Goal: Feedback & Contribution: Contribute content

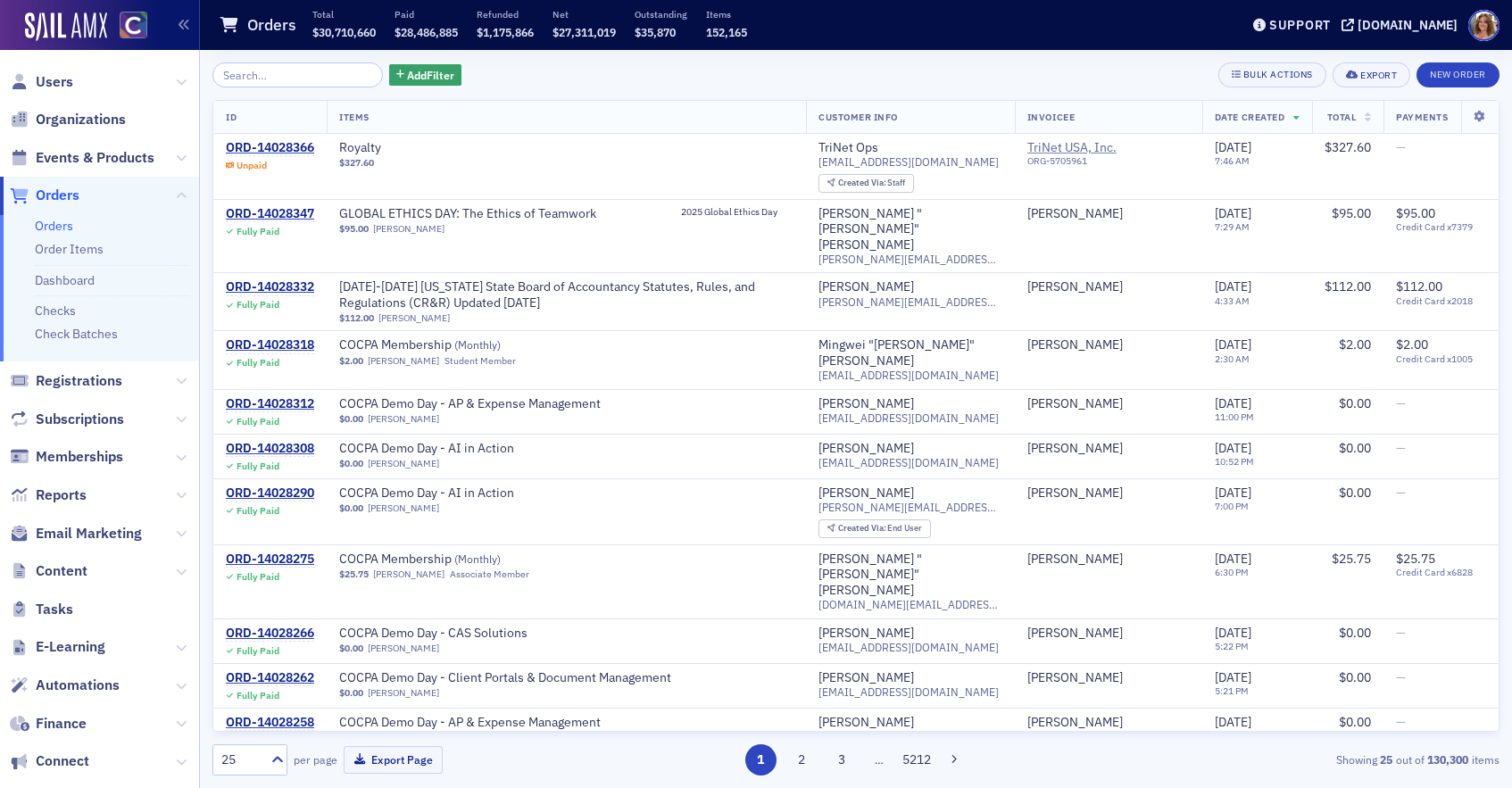
scroll to position [90, 0]
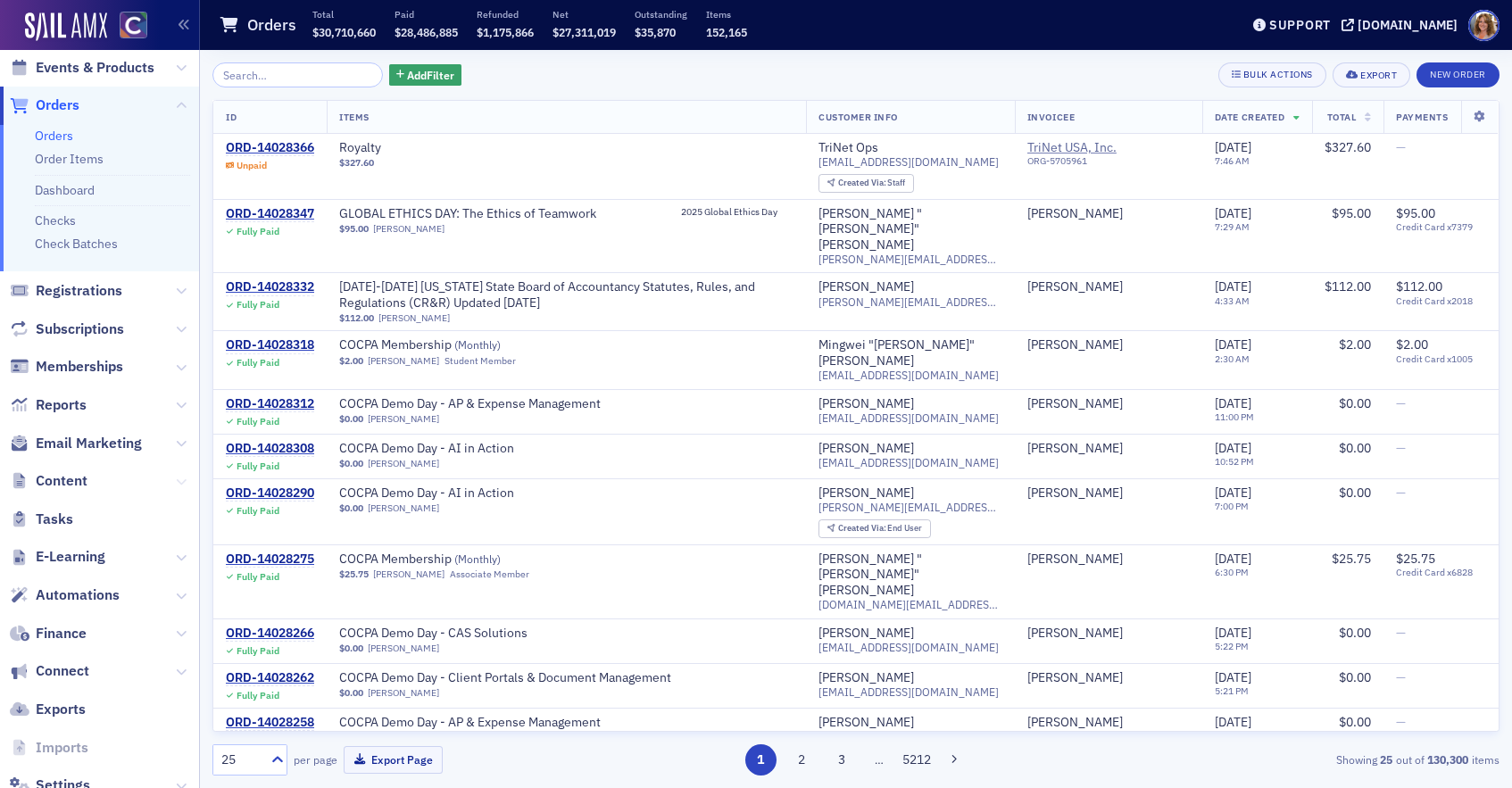
click at [178, 479] on icon at bounding box center [180, 481] width 10 height 10
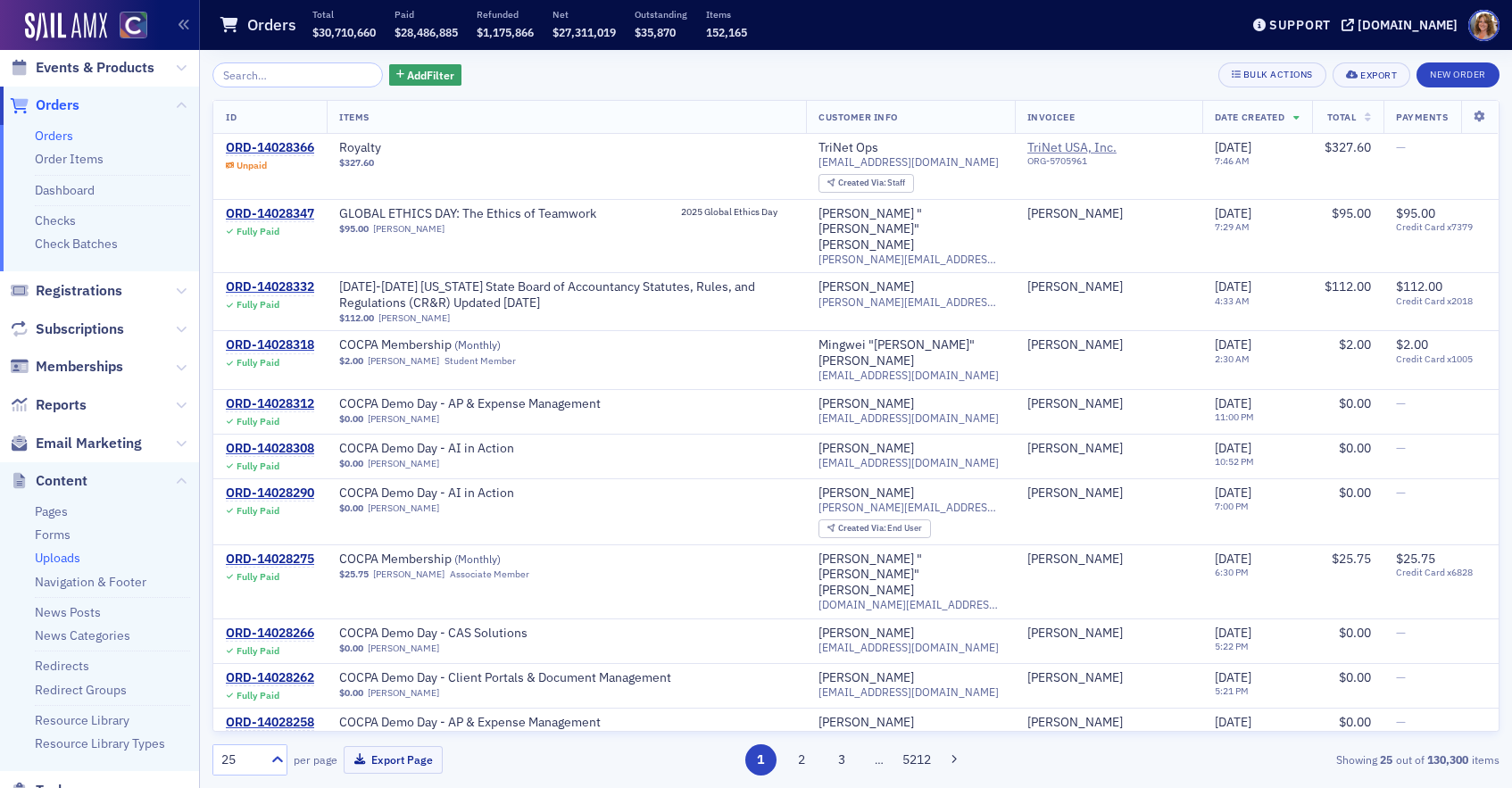
click at [68, 556] on link "Uploads" at bounding box center [57, 557] width 46 height 16
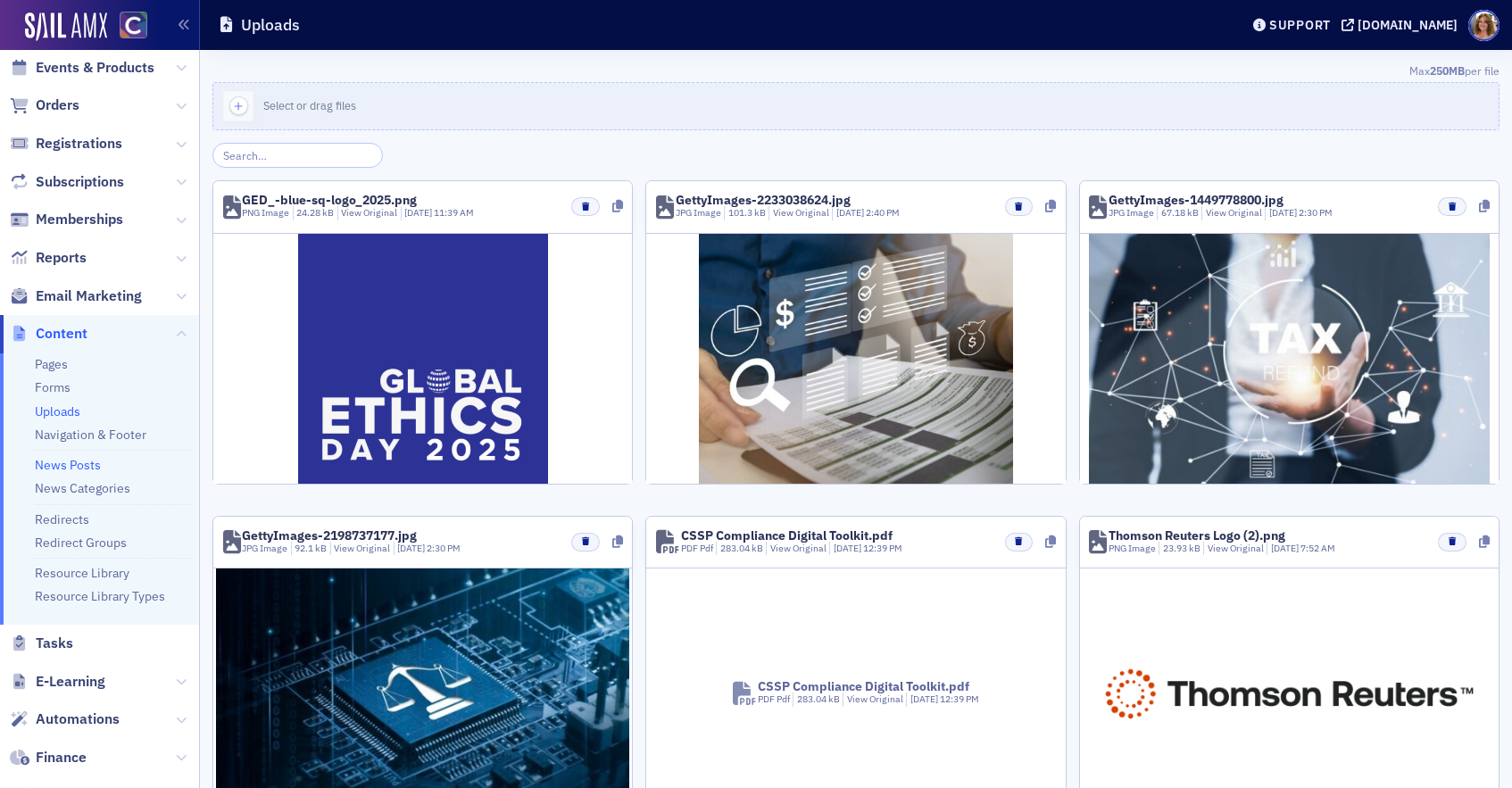
click at [93, 464] on link "News Posts" at bounding box center [67, 465] width 66 height 16
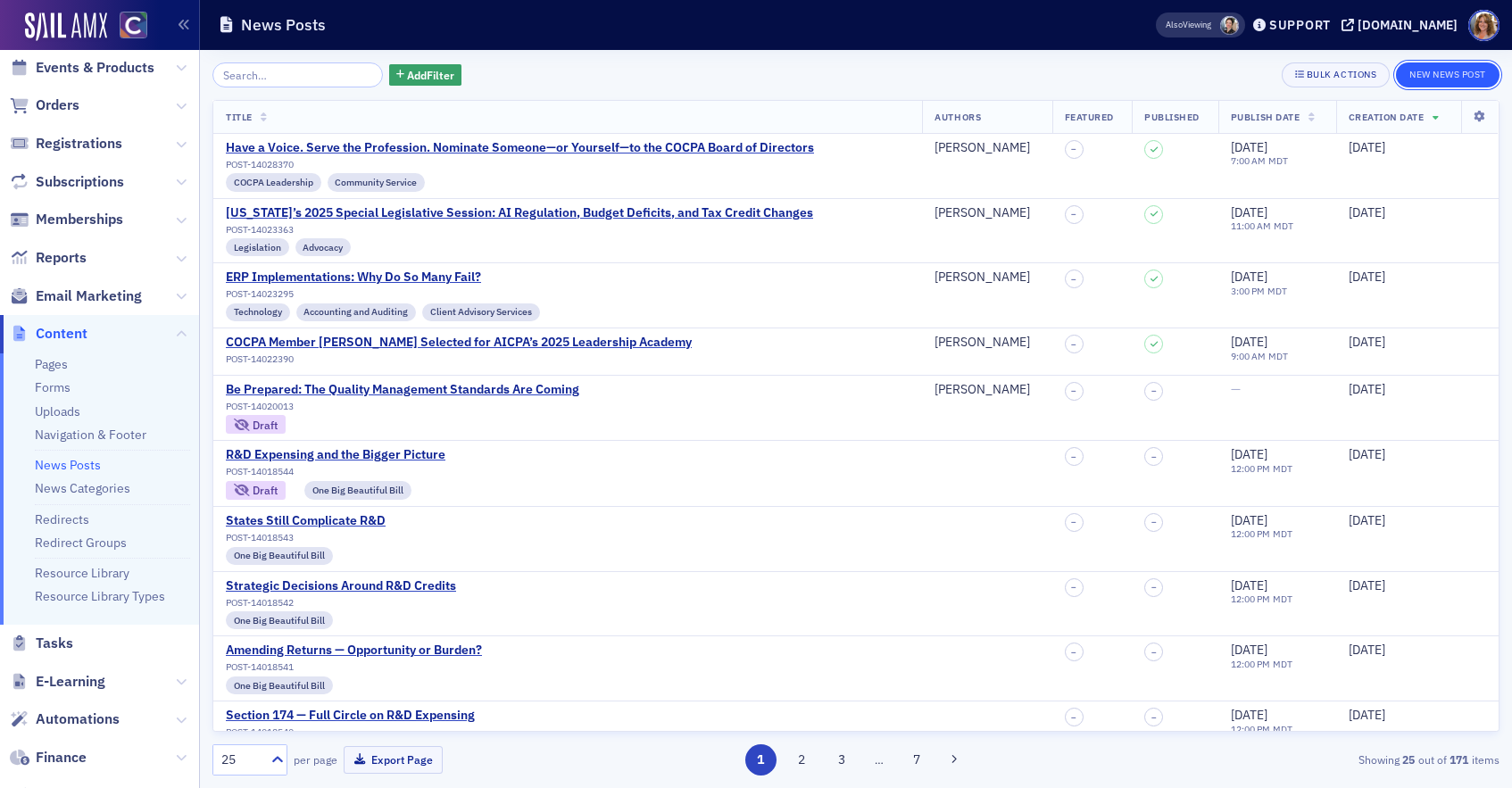
click at [1442, 72] on button "New News Post" at bounding box center [1448, 75] width 104 height 25
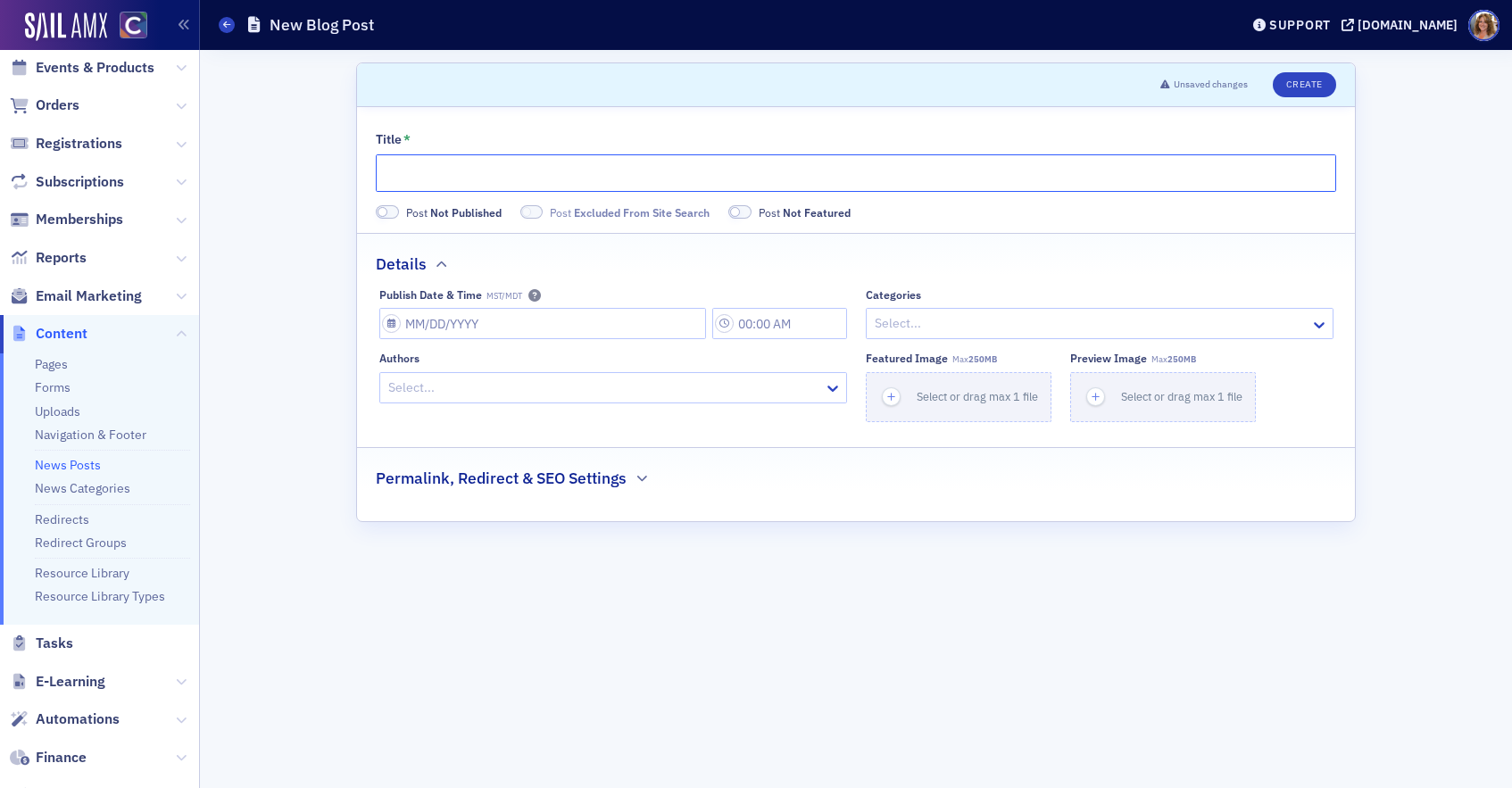
click at [571, 179] on input "Title *" at bounding box center [856, 173] width 961 height 37
paste input "Navigating 2025: Key 401(k) Deadlines & [US_STATE] SecureSavings for Your Clien…"
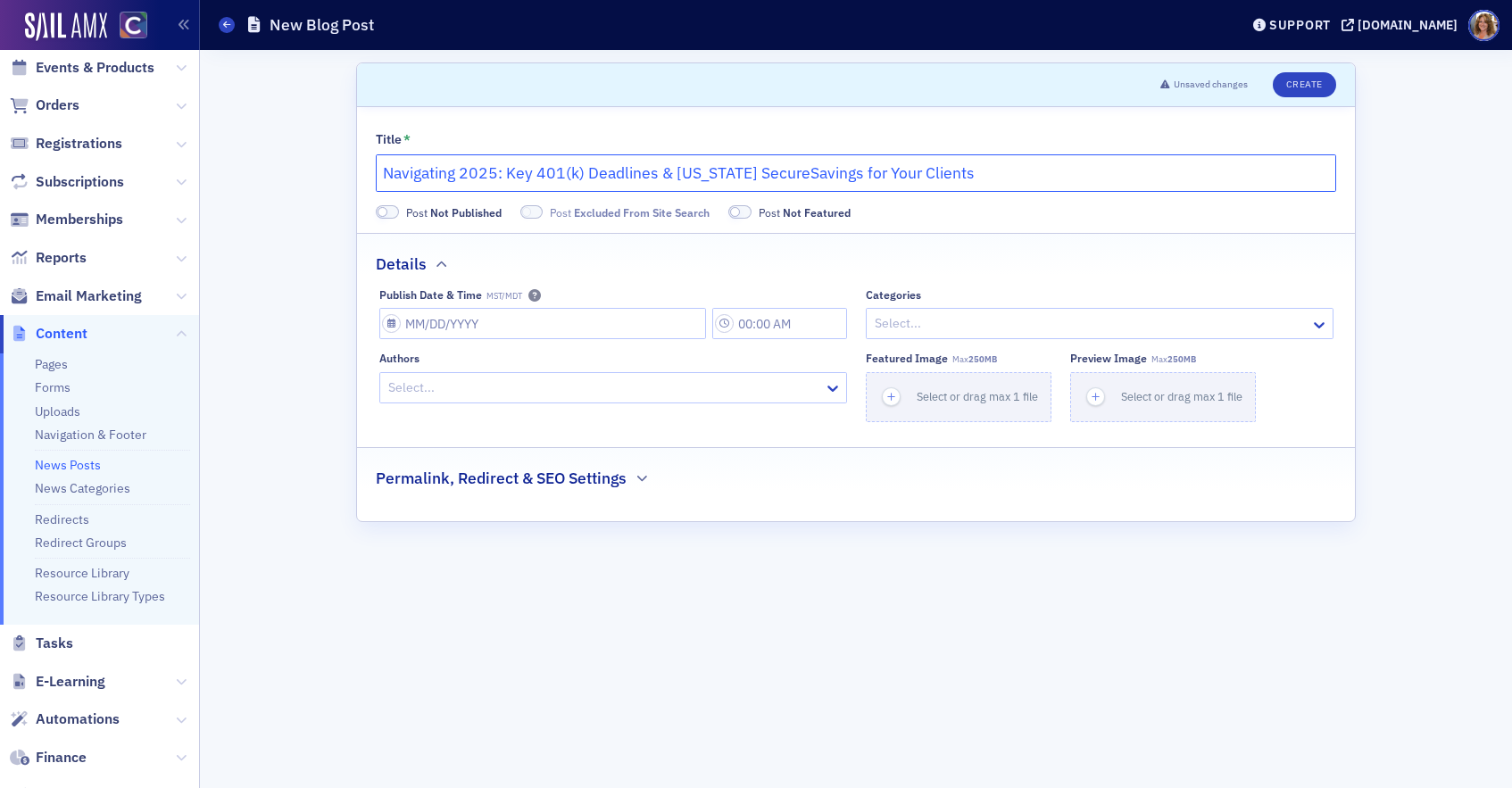
click at [790, 172] on input "Navigating 2025: Key 401(k) Deadlines & [US_STATE] SecureSavings for Your Clien…" at bounding box center [856, 173] width 961 height 37
type input "Navigating 2025: Key 401(k) Deadlines & [US_STATE] Secure Savings for Your Clie…"
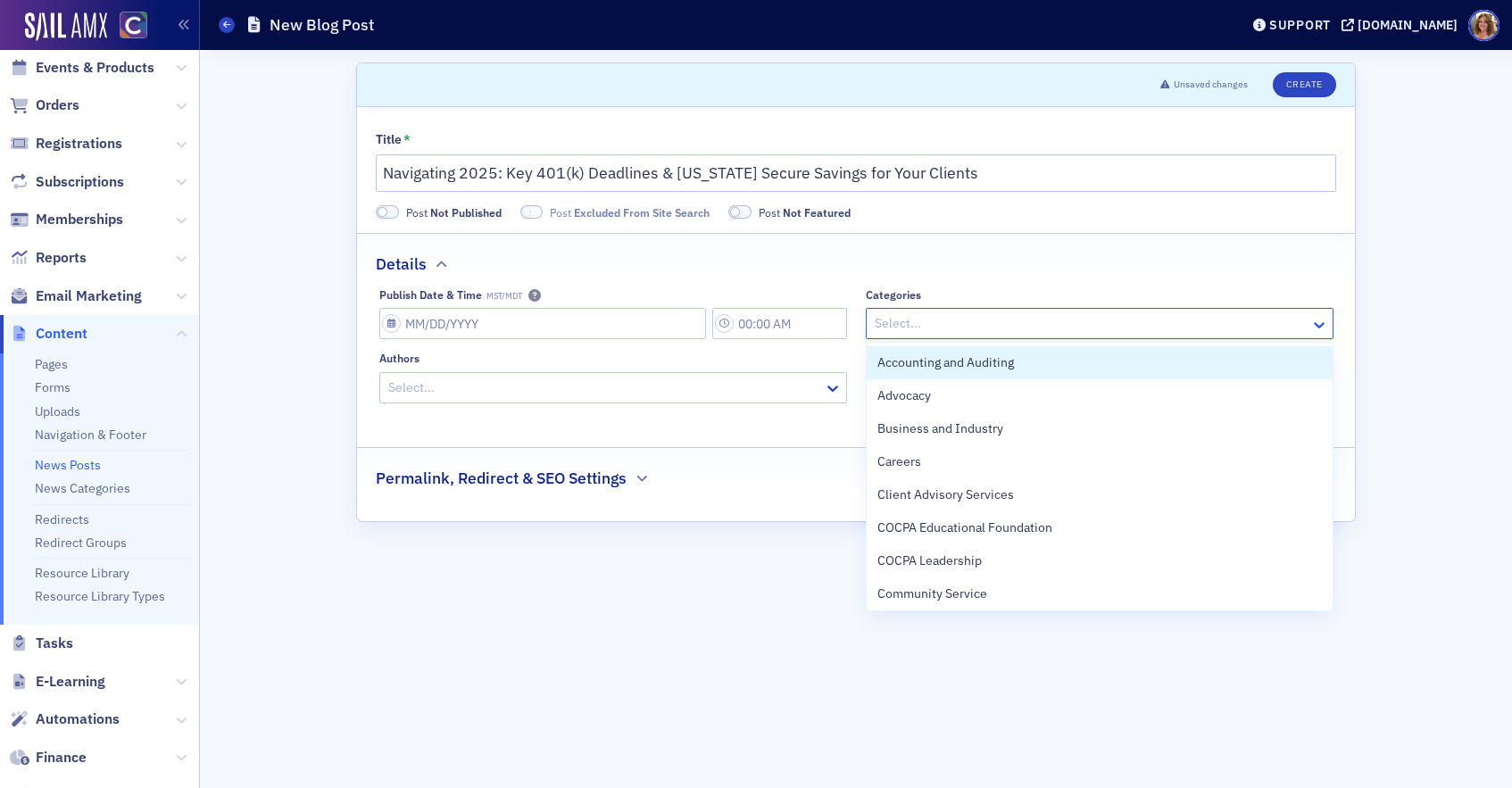
click at [1319, 325] on icon at bounding box center [1319, 325] width 10 height 7
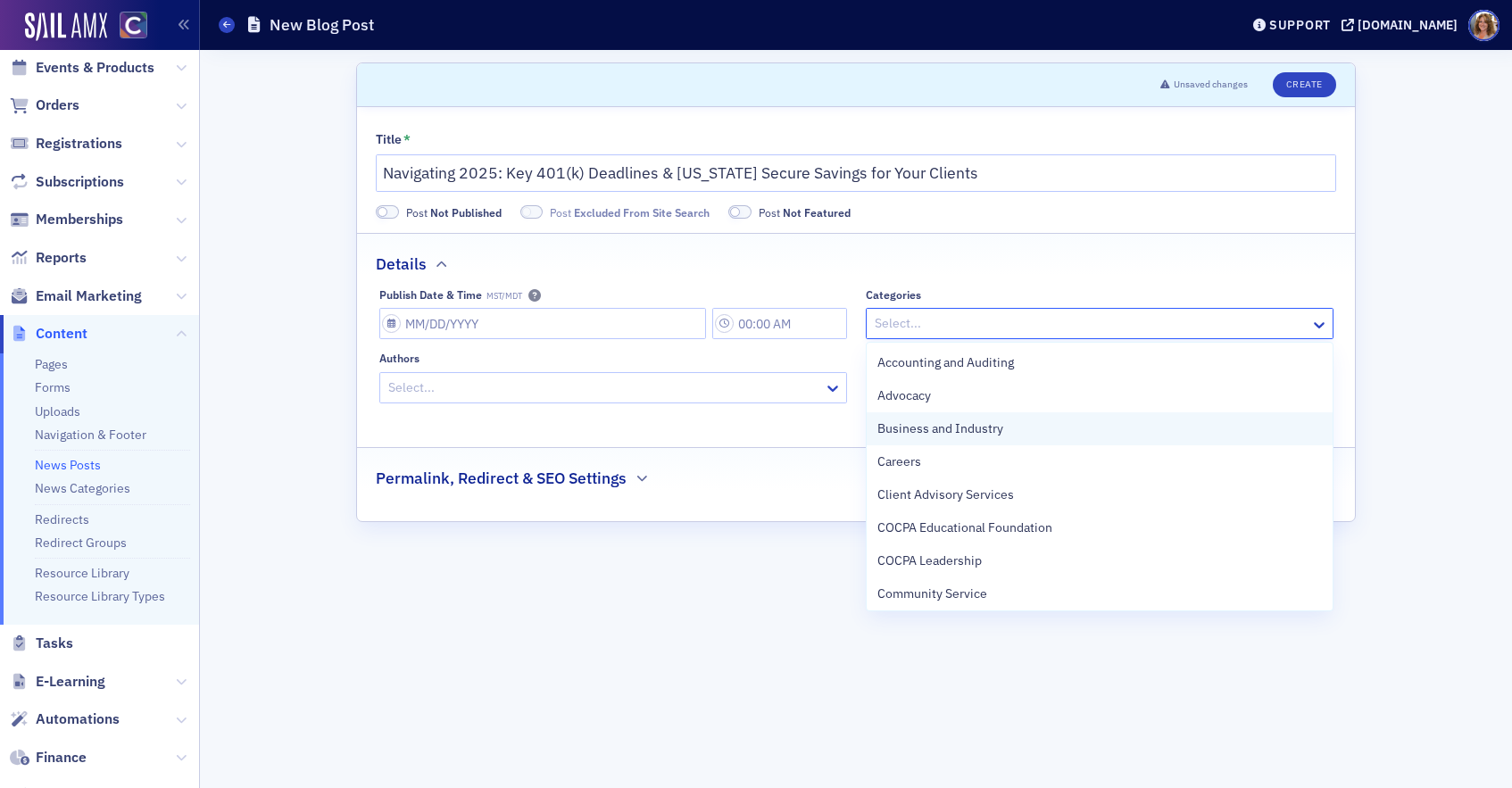
click at [968, 432] on span "Business and Industry" at bounding box center [940, 429] width 126 height 19
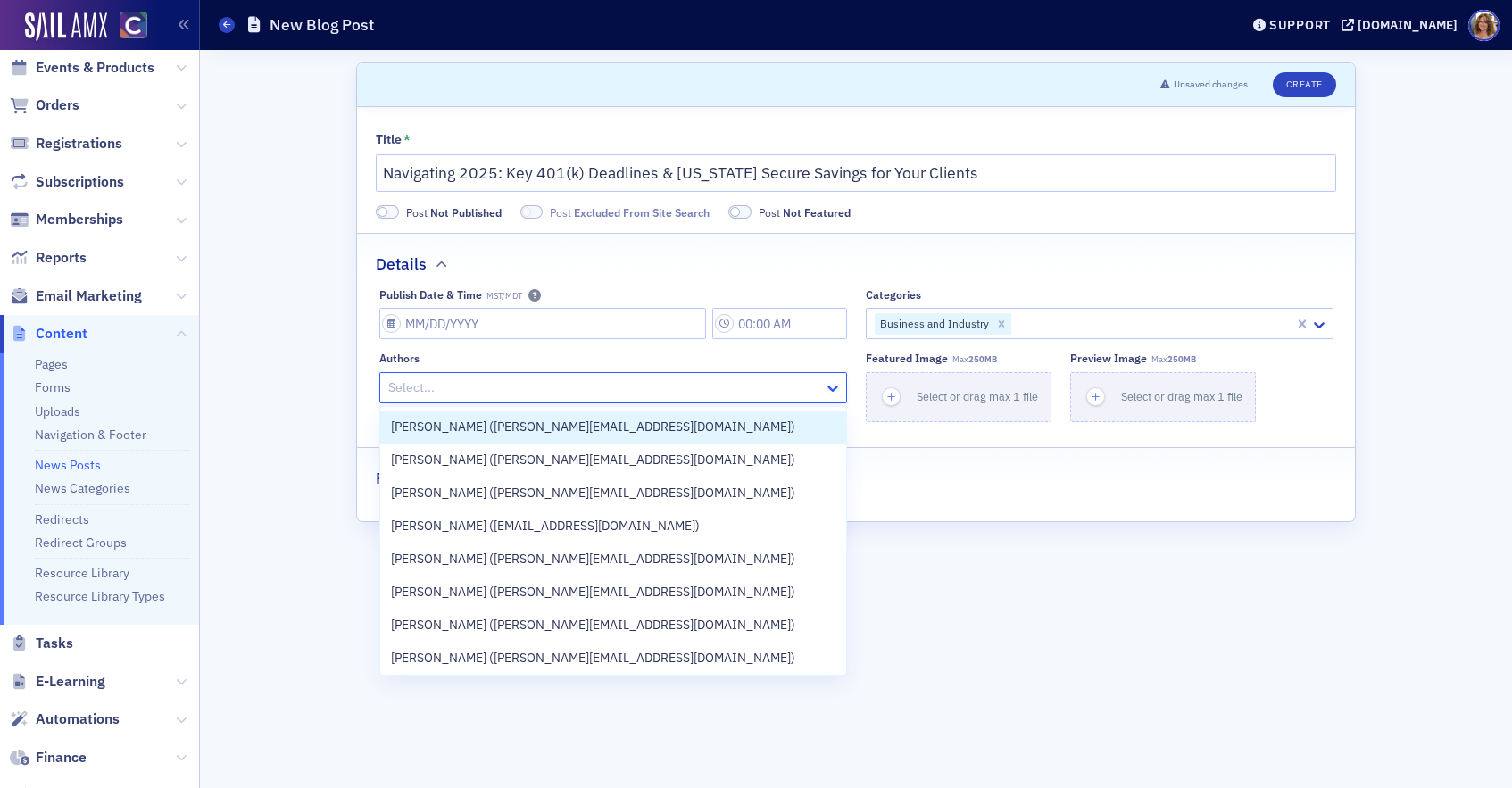
click at [825, 387] on icon at bounding box center [832, 388] width 18 height 18
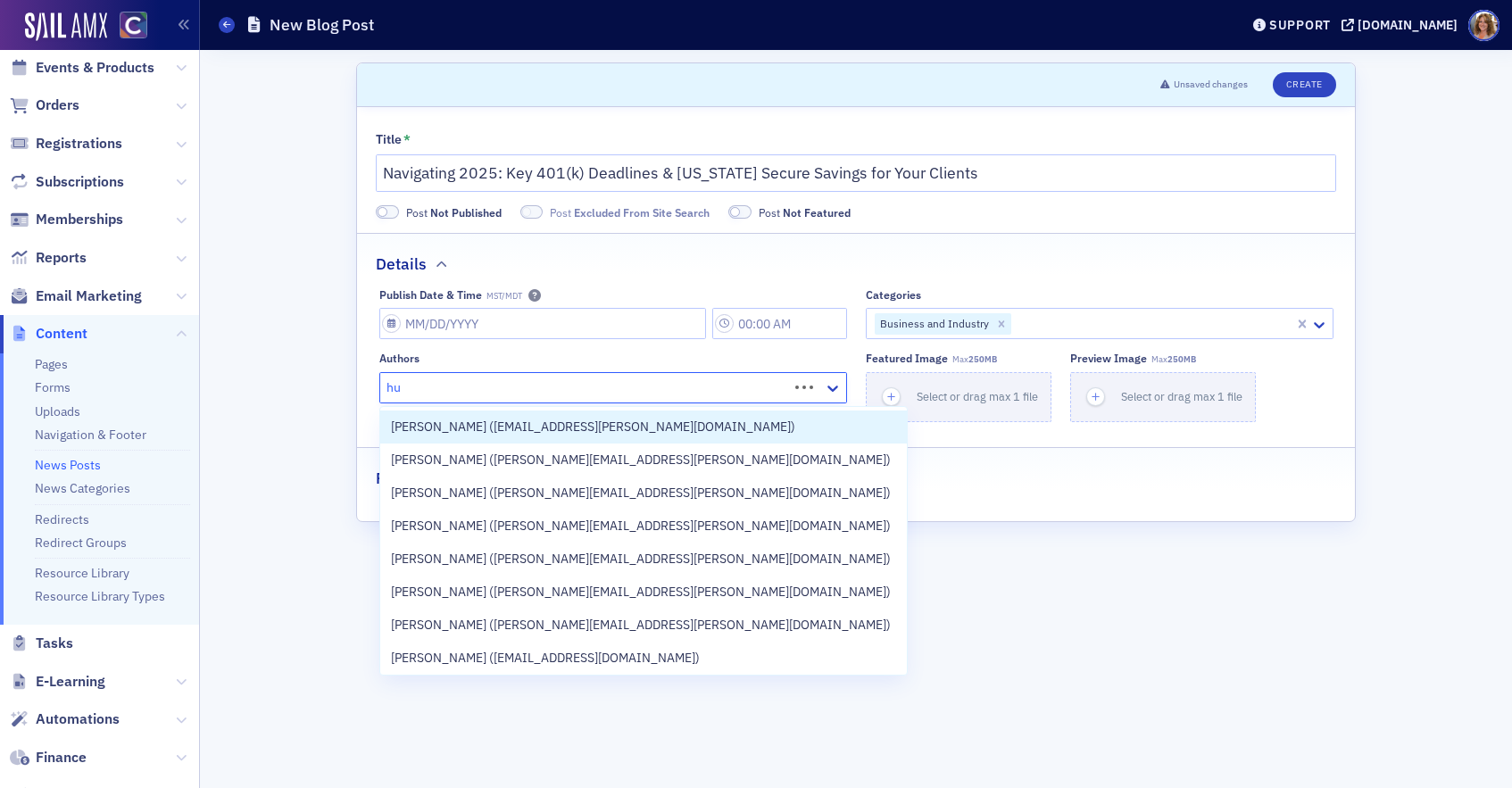
type input "h"
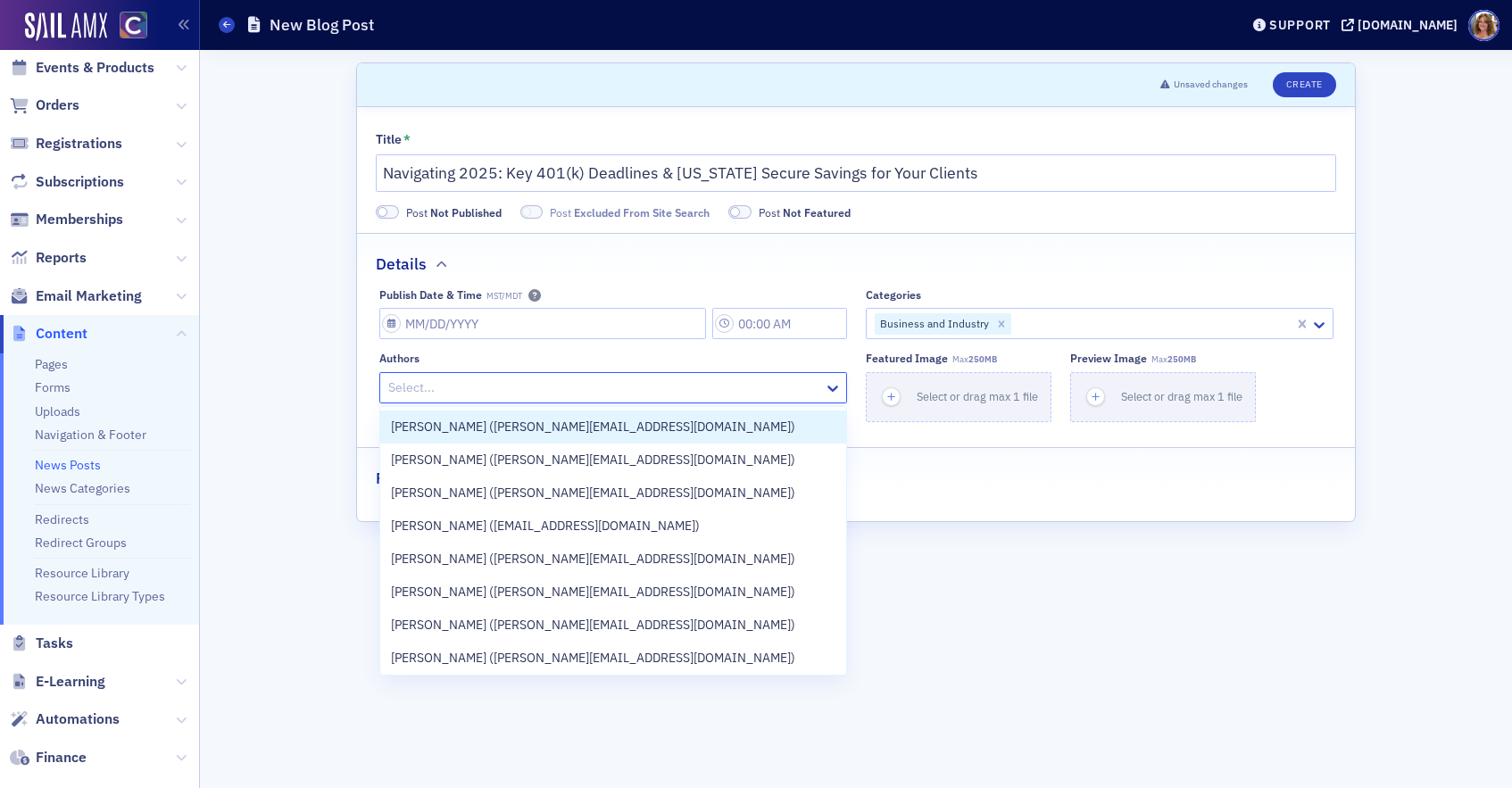
click at [1100, 533] on form "Scroll to Unsaved changes Create Title * Navigating 2025: Key 401(k) Deadlines …" at bounding box center [856, 419] width 1000 height 713
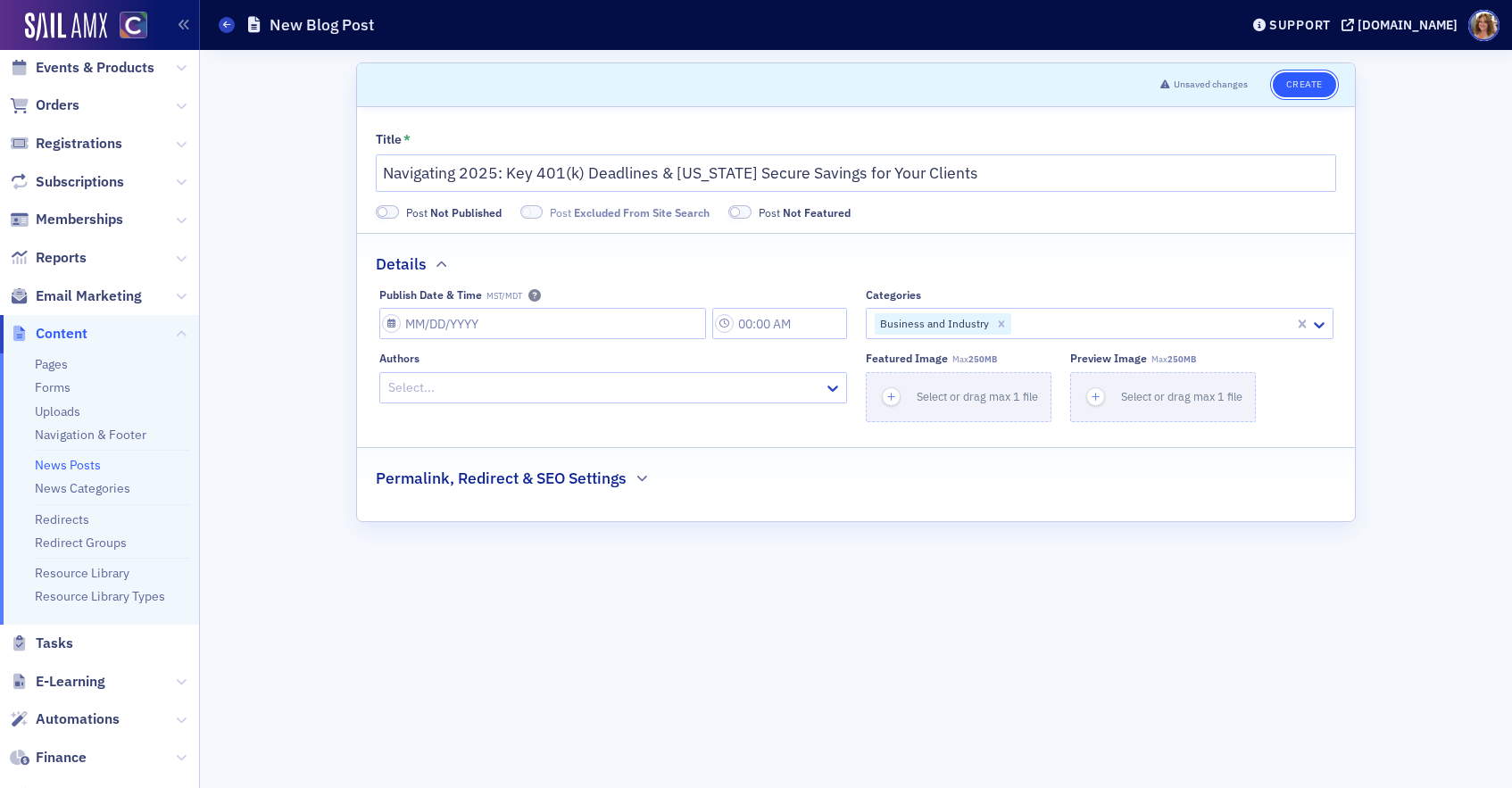
click at [1296, 84] on button "Create" at bounding box center [1305, 84] width 64 height 25
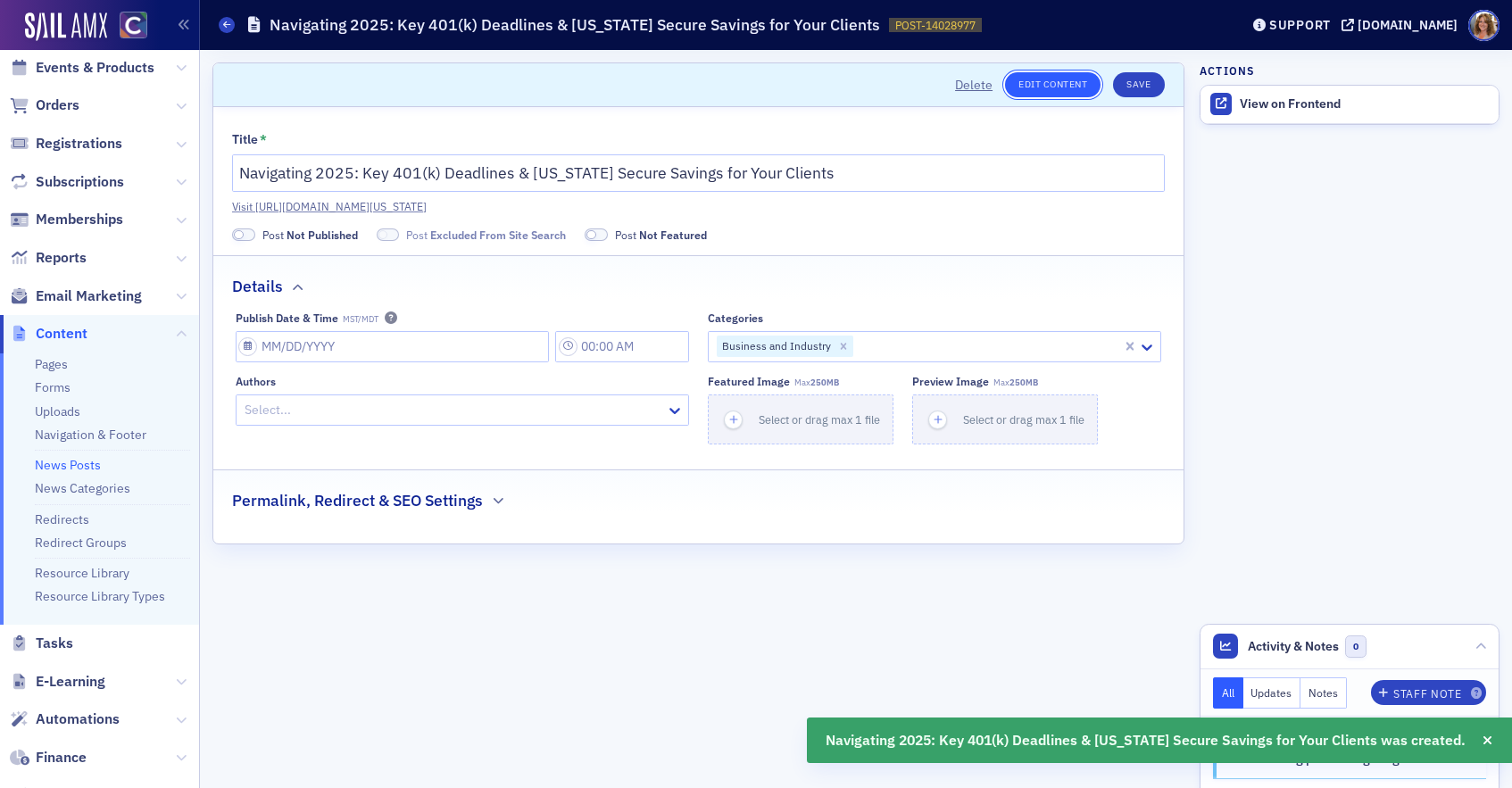
click at [1062, 82] on link "Edit Content" at bounding box center [1052, 84] width 95 height 25
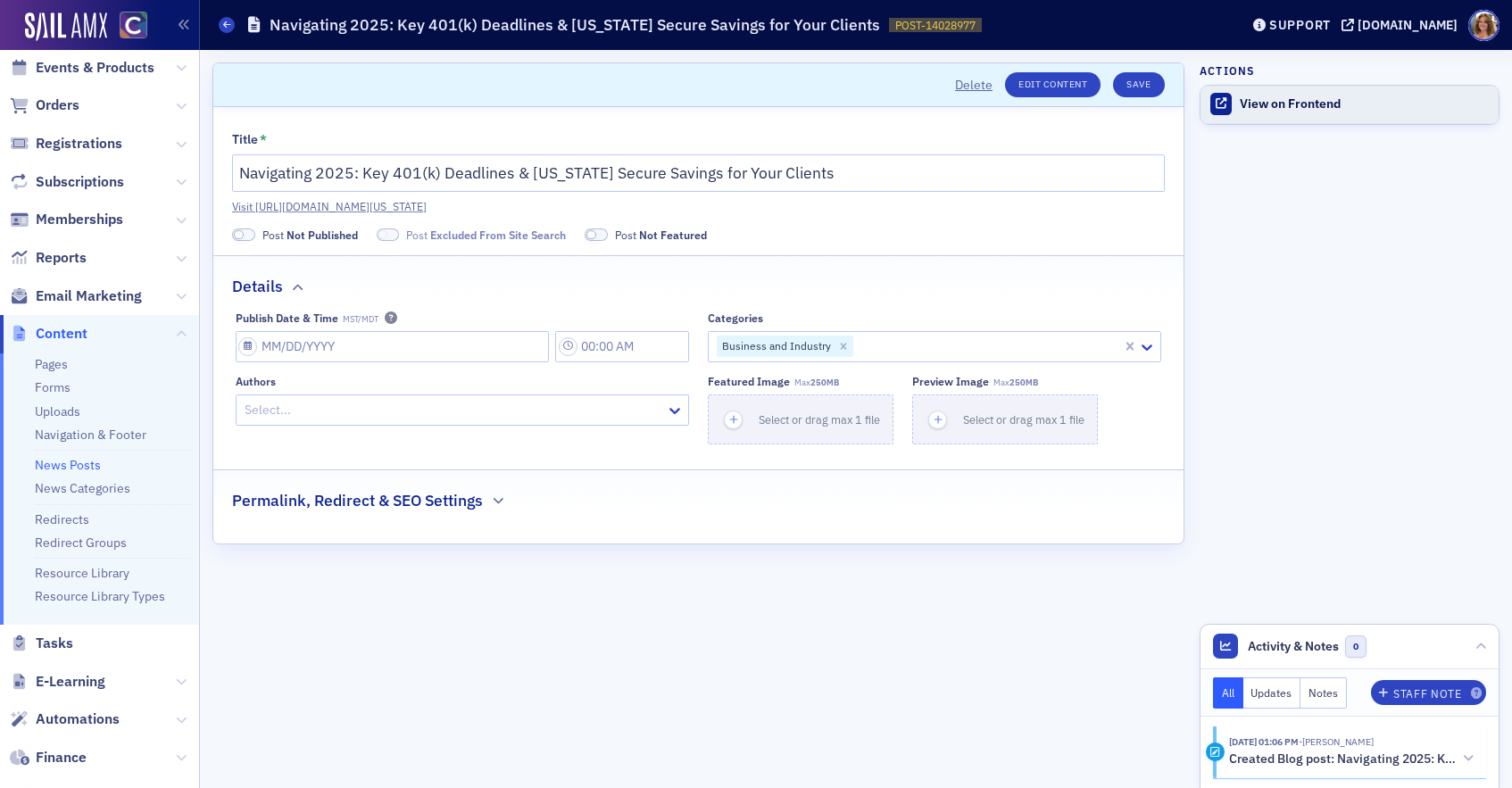
click at [1291, 106] on div "View on Frontend" at bounding box center [1364, 104] width 250 height 16
click at [1285, 106] on div "View on Frontend" at bounding box center [1364, 104] width 250 height 16
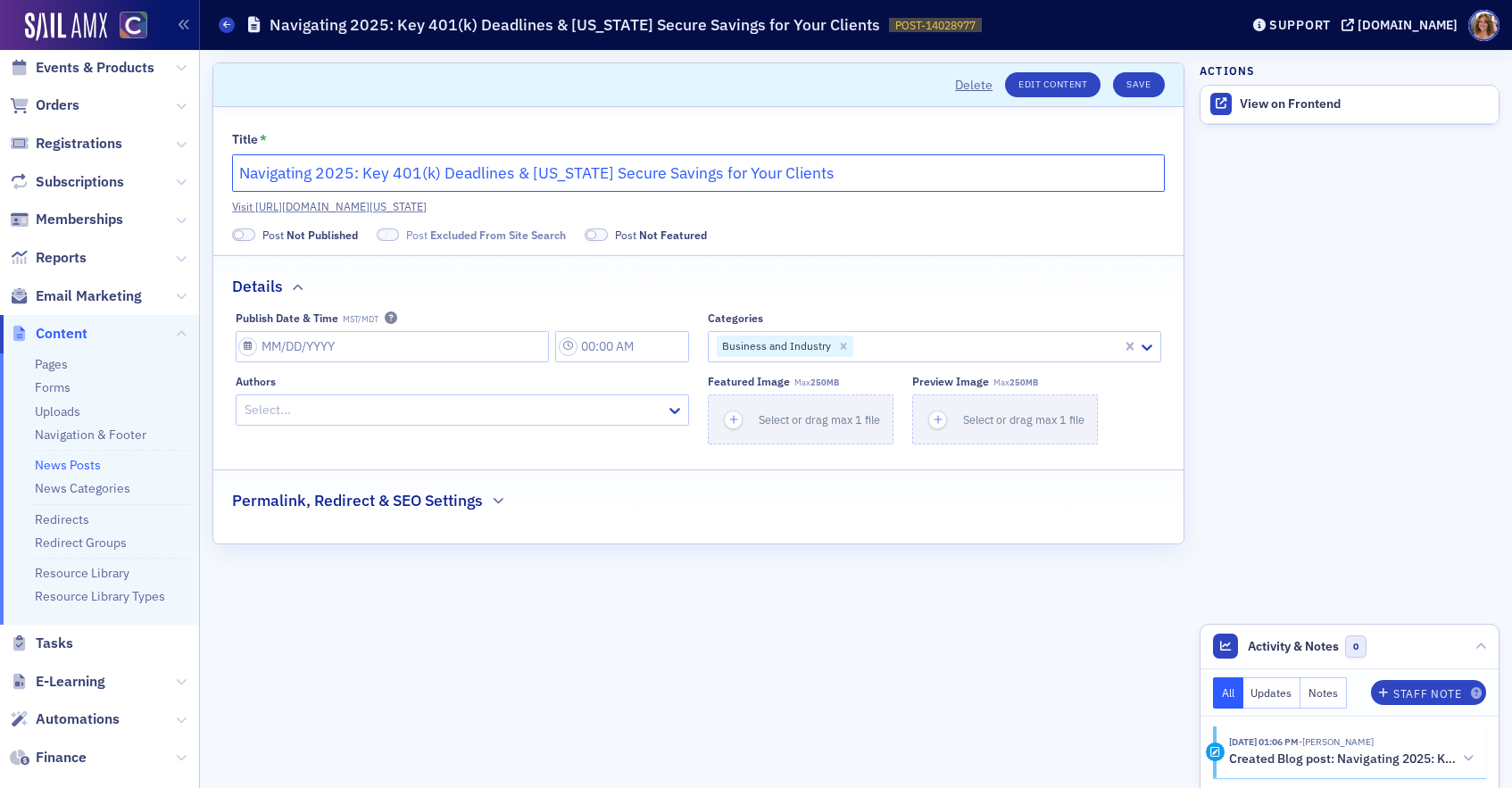
click at [649, 173] on input "Navigating 2025: Key 401(k) Deadlines & [US_STATE] Secure Savings for Your Clie…" at bounding box center [698, 173] width 933 height 37
type input "Navigating 2025: Key 401(k) Deadlines & [US_STATE] SecureSavings for Your Clien…"
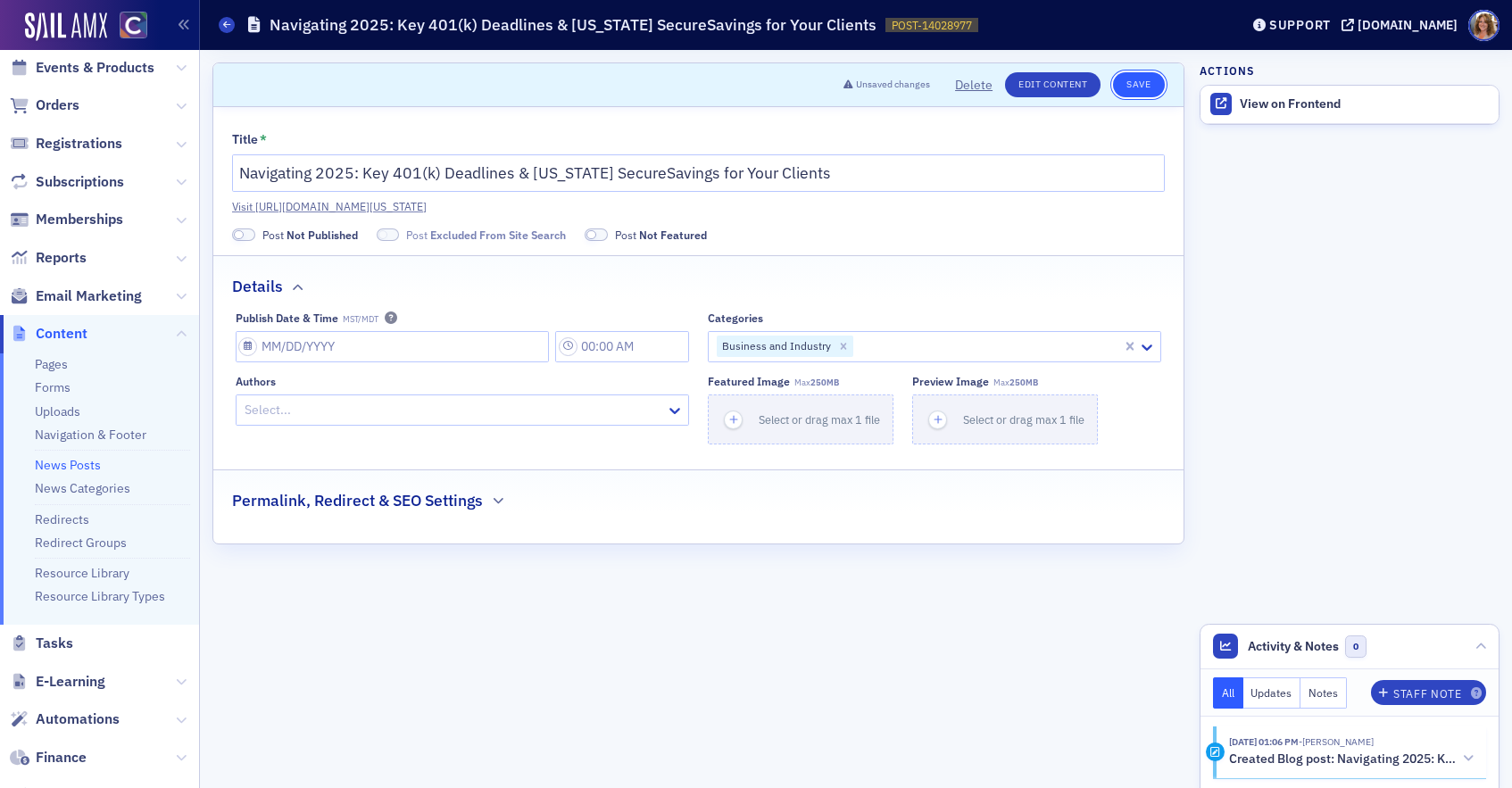
click at [1141, 84] on button "Save" at bounding box center [1138, 84] width 50 height 25
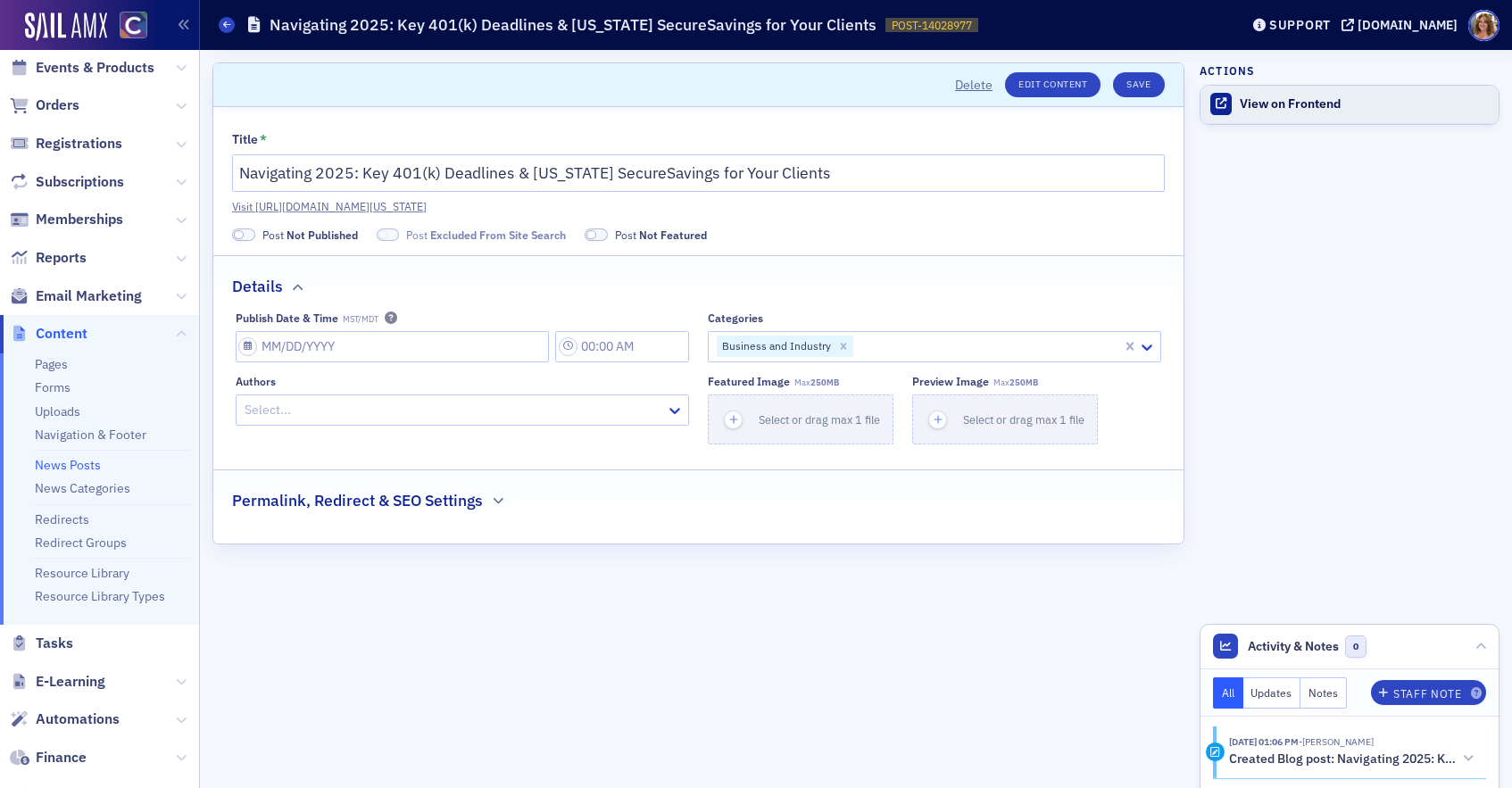
click at [1291, 102] on div "View on Frontend" at bounding box center [1364, 104] width 250 height 16
click at [1135, 81] on button "Save" at bounding box center [1138, 84] width 50 height 25
